Goal: Check status: Check status

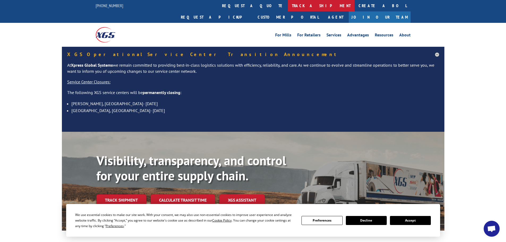
click at [288, 7] on link "track a shipment" at bounding box center [321, 5] width 67 height 11
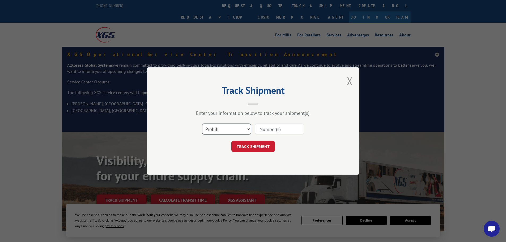
click at [223, 129] on select "Select category... Probill BOL PO" at bounding box center [226, 129] width 49 height 11
select select "bol"
click at [202, 124] on select "Select category... Probill BOL PO" at bounding box center [226, 129] width 49 height 11
click at [278, 125] on input at bounding box center [279, 129] width 49 height 11
paste input "6006992"
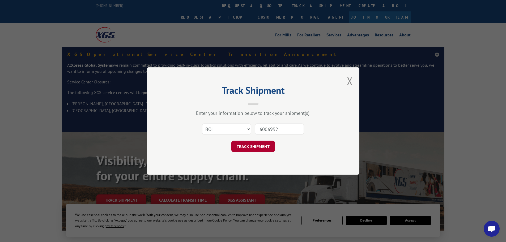
type input "6006992"
click at [255, 148] on button "TRACK SHIPMENT" at bounding box center [253, 146] width 44 height 11
